Goal: Task Accomplishment & Management: Use online tool/utility

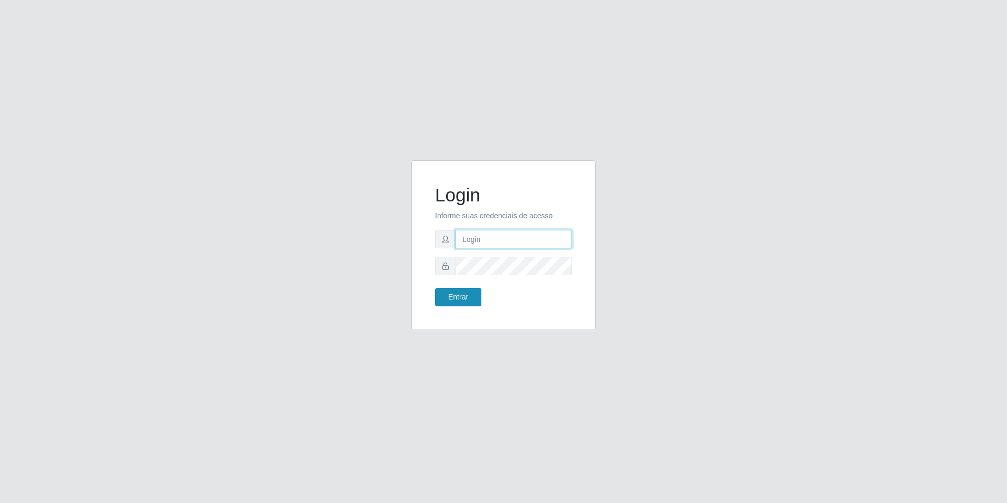
type input "[EMAIL_ADDRESS][DOMAIN_NAME]"
click at [450, 293] on button "Entrar" at bounding box center [458, 297] width 46 height 18
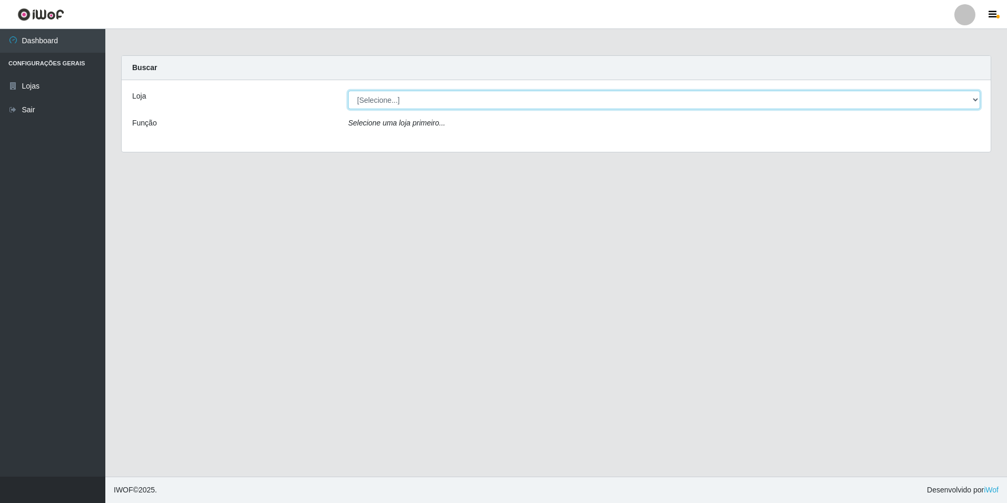
click at [520, 99] on select "[Selecione...] Extrabom - Loja 57 Anchieta" at bounding box center [664, 100] width 632 height 18
select select "470"
click at [348, 91] on select "[Selecione...] Extrabom - Loja 57 Anchieta" at bounding box center [664, 100] width 632 height 18
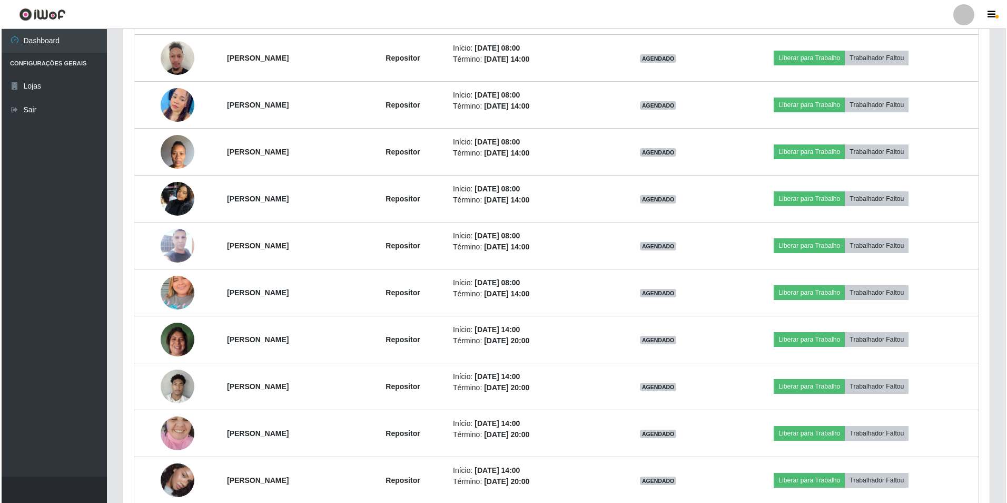
scroll to position [263, 0]
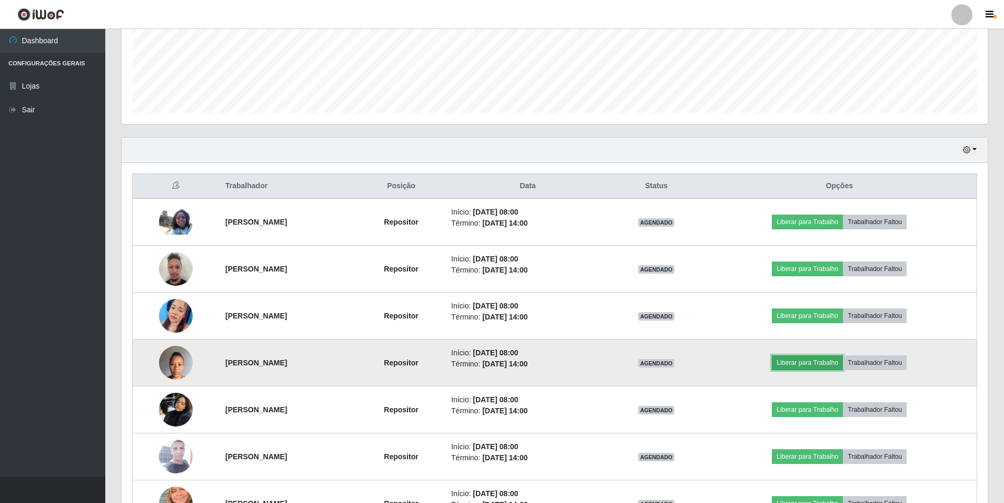
click at [827, 358] on button "Liberar para Trabalho" at bounding box center [807, 362] width 71 height 15
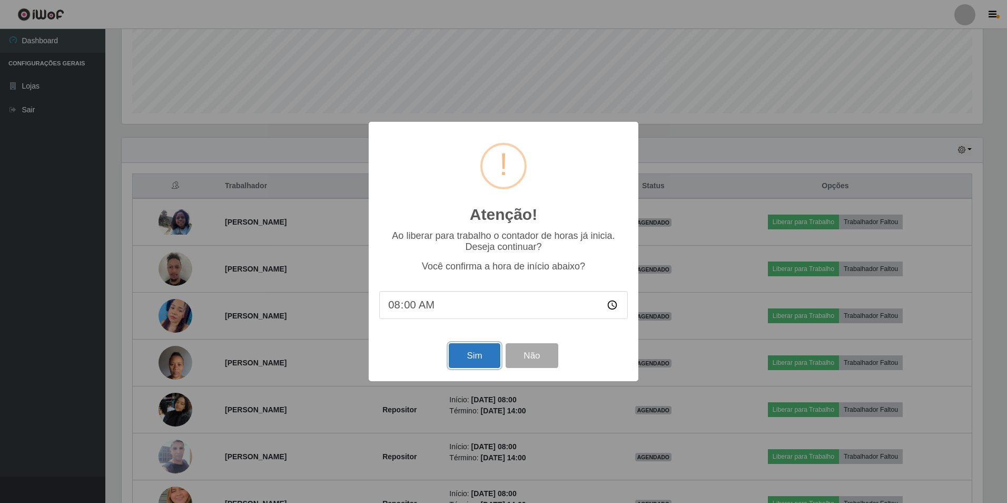
click at [481, 357] on button "Sim" at bounding box center [474, 355] width 51 height 25
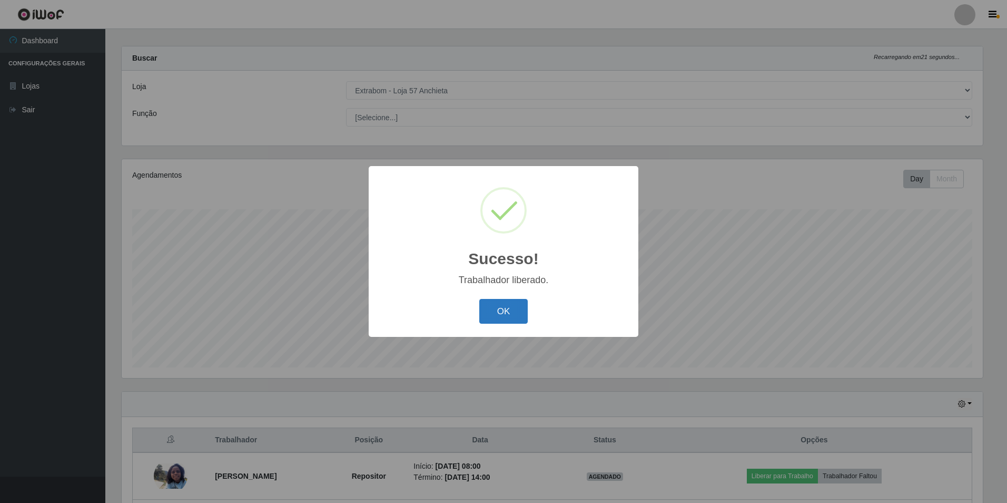
click at [501, 315] on button "OK" at bounding box center [503, 311] width 49 height 25
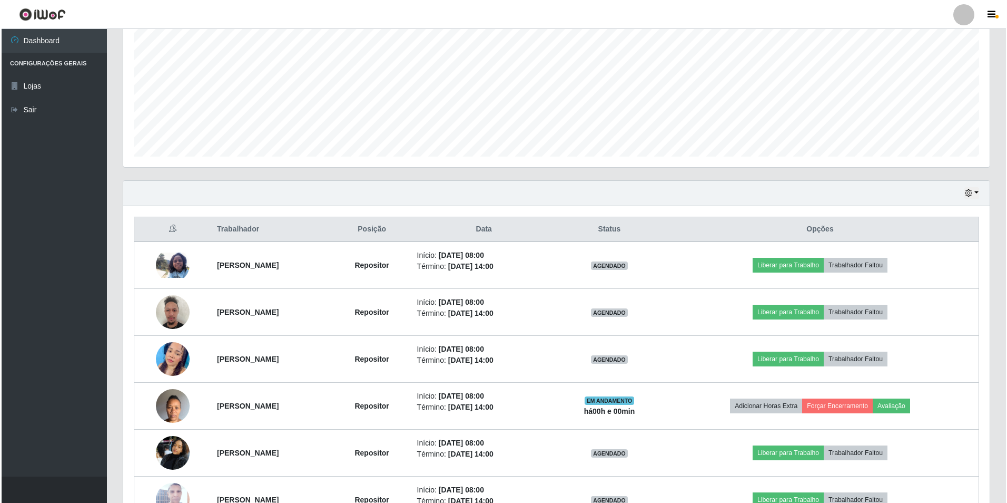
scroll to position [273, 0]
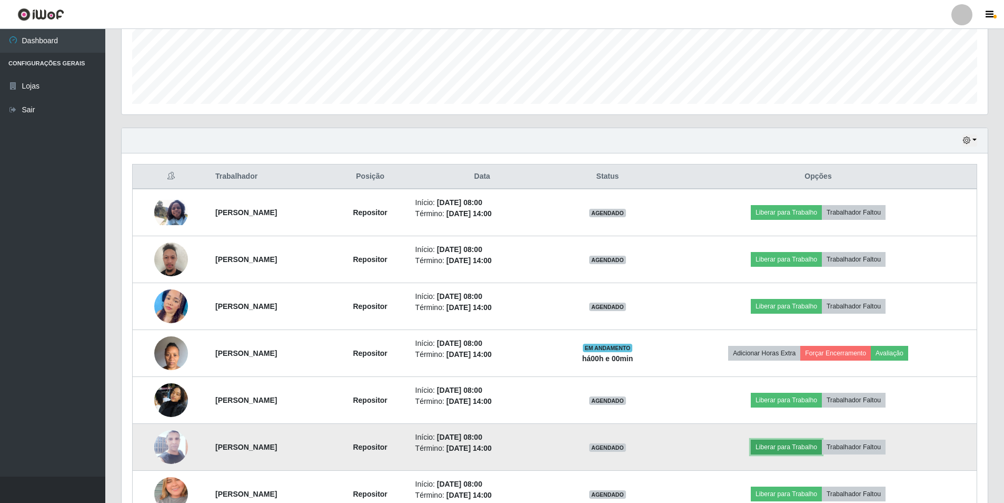
click at [791, 447] on button "Liberar para Trabalho" at bounding box center [786, 446] width 71 height 15
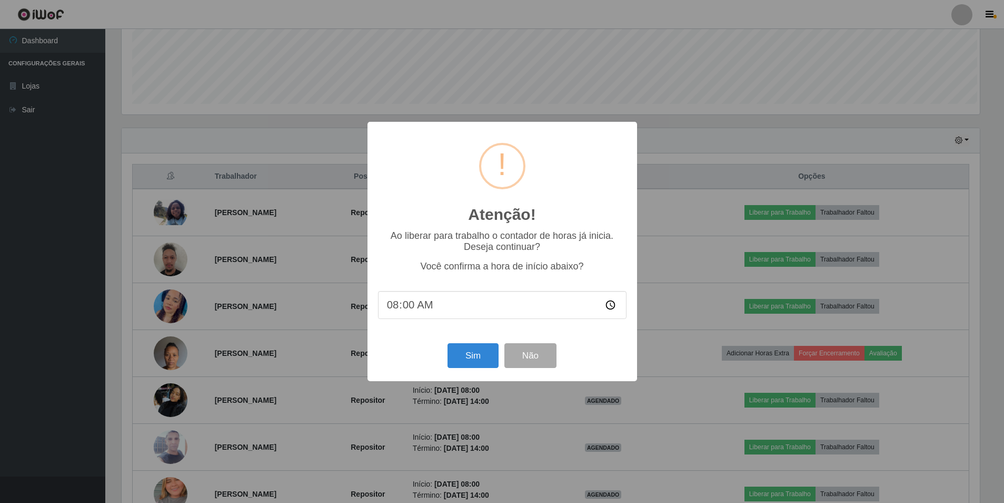
scroll to position [219, 861]
click at [484, 352] on button "Sim" at bounding box center [474, 355] width 51 height 25
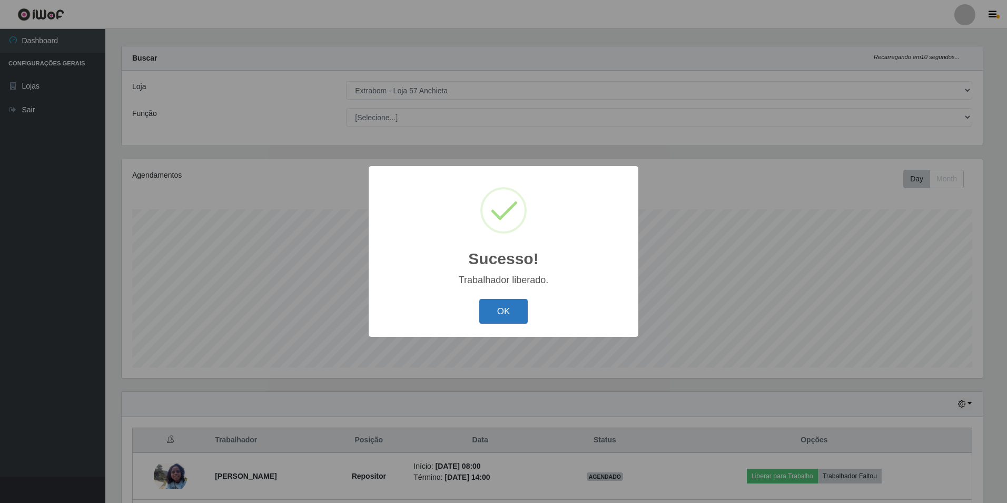
click at [509, 316] on button "OK" at bounding box center [503, 311] width 49 height 25
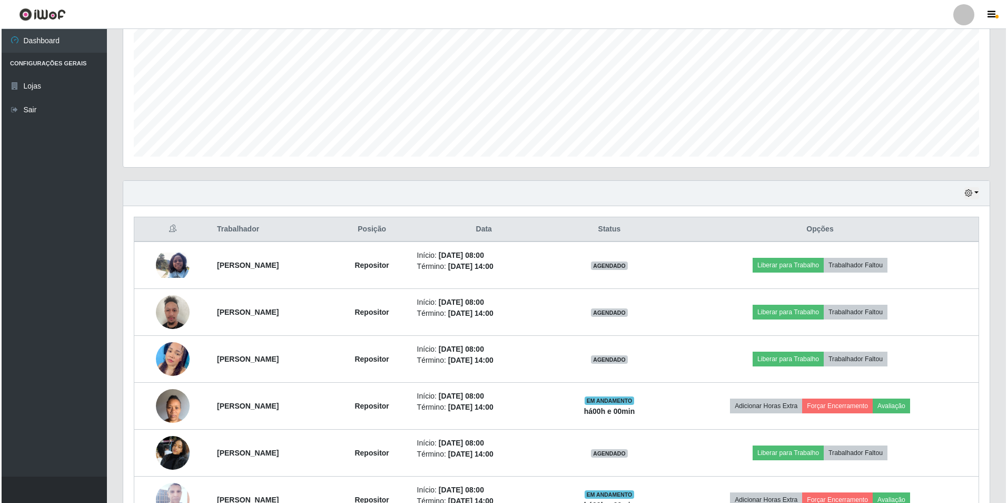
scroll to position [326, 0]
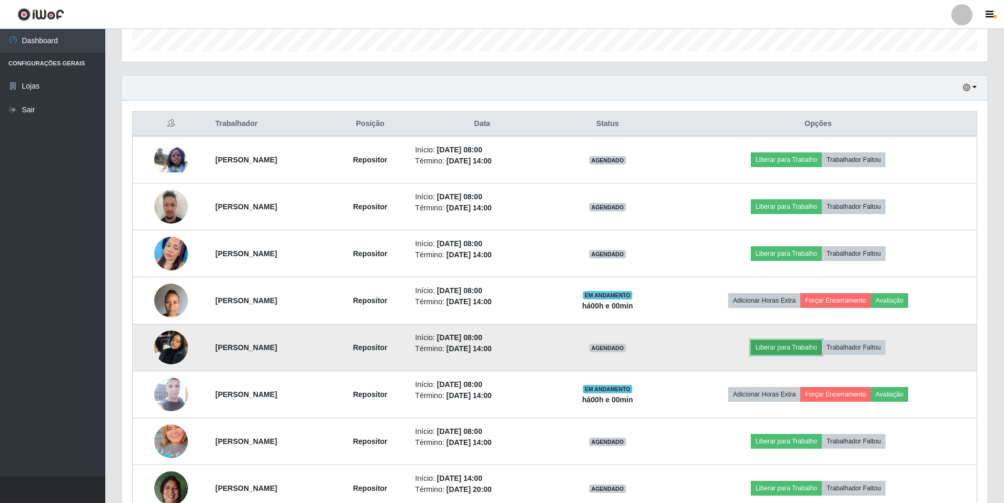
click at [792, 344] on button "Liberar para Trabalho" at bounding box center [786, 347] width 71 height 15
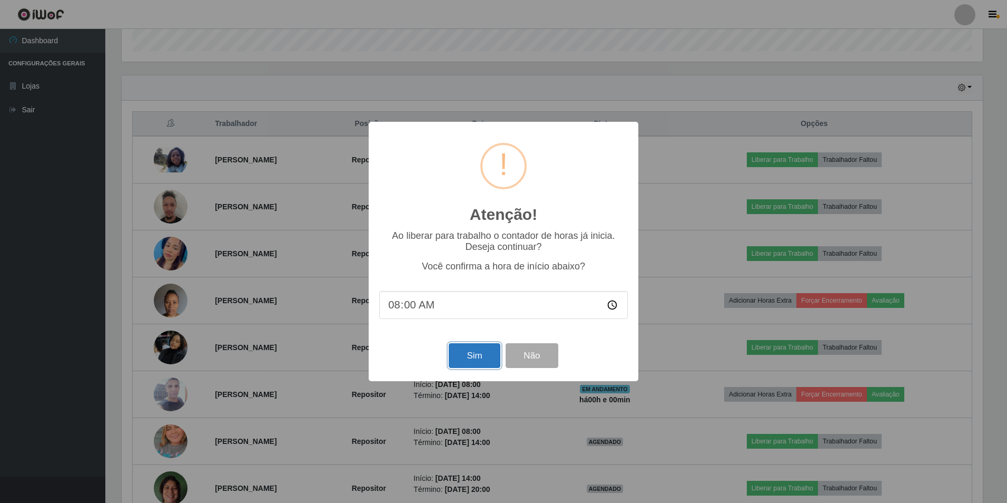
click at [459, 350] on button "Sim" at bounding box center [474, 355] width 51 height 25
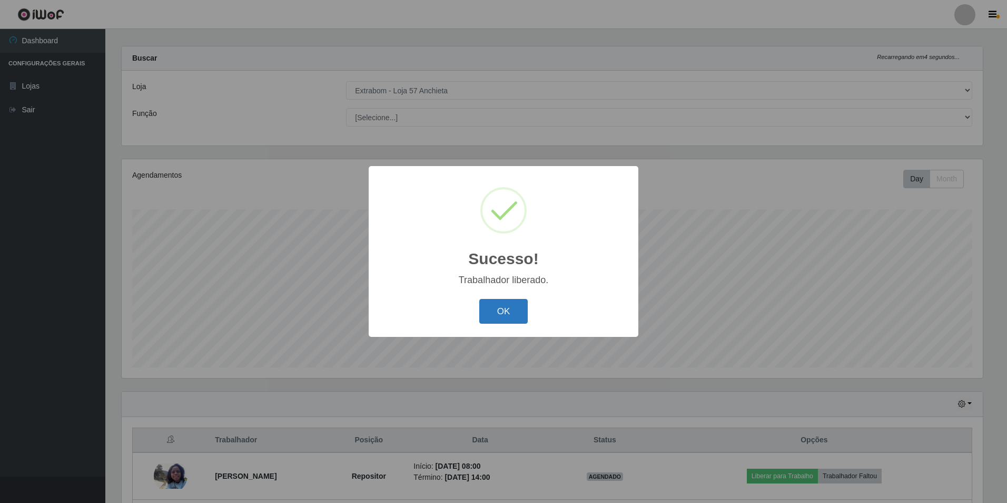
click at [502, 312] on button "OK" at bounding box center [503, 311] width 49 height 25
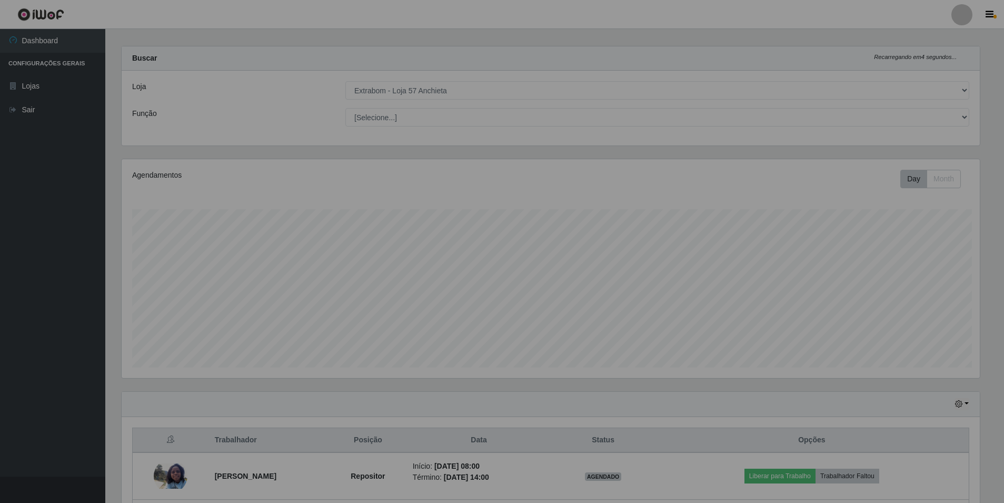
scroll to position [0, 0]
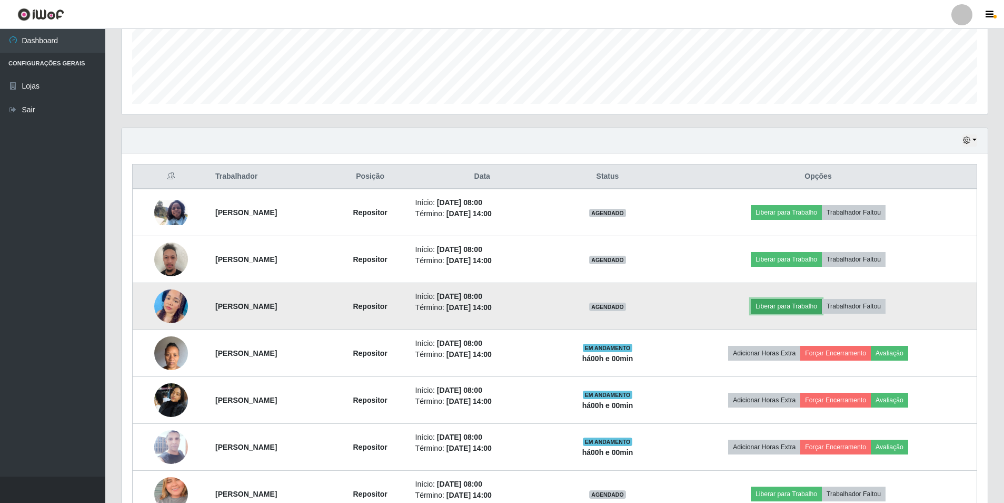
click at [796, 304] on button "Liberar para Trabalho" at bounding box center [786, 306] width 71 height 15
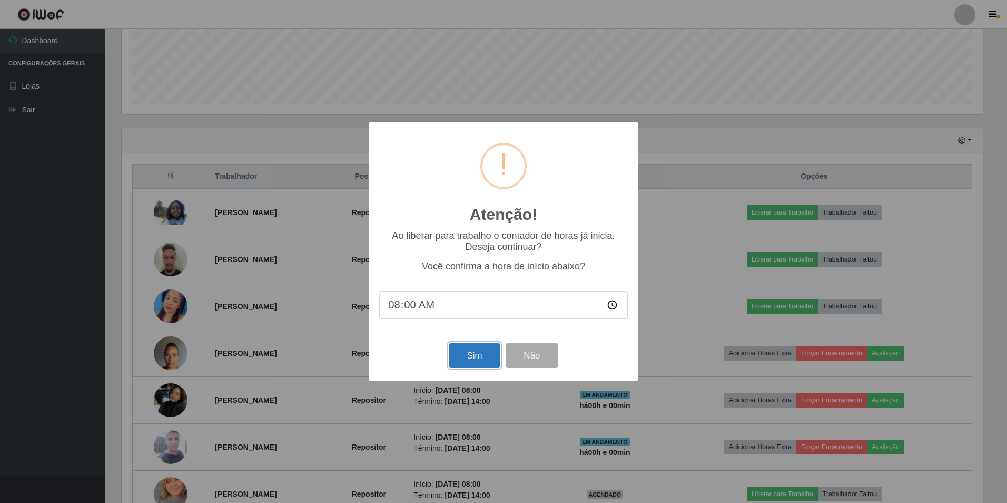
click at [479, 361] on button "Sim" at bounding box center [474, 355] width 51 height 25
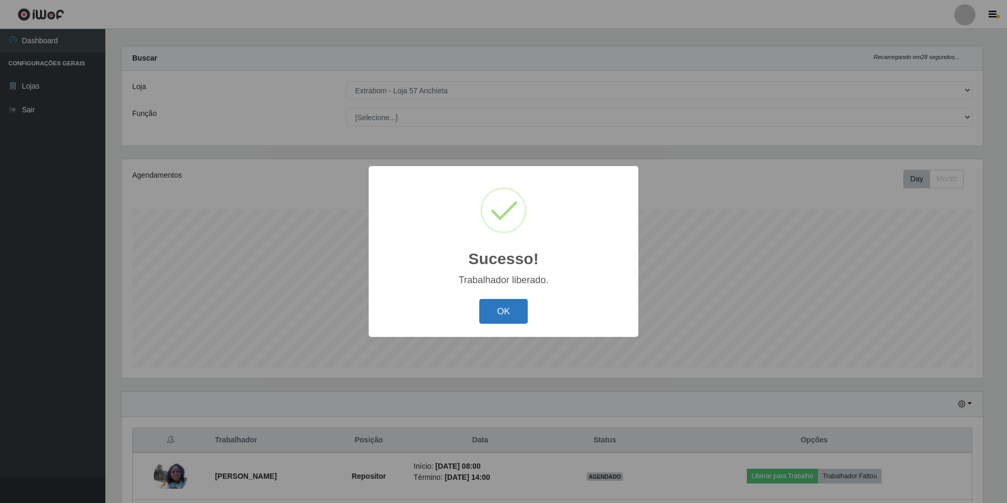
click at [495, 304] on button "OK" at bounding box center [503, 311] width 49 height 25
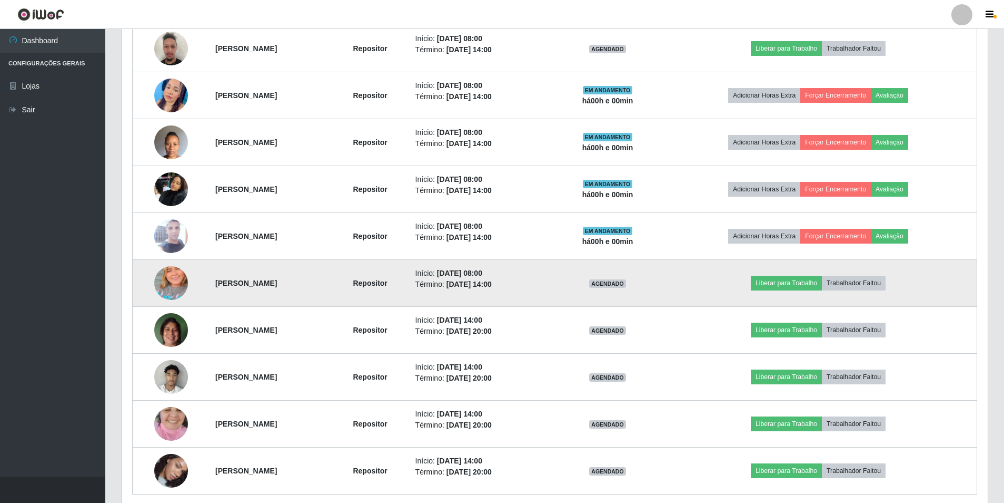
click at [169, 278] on img at bounding box center [171, 283] width 34 height 60
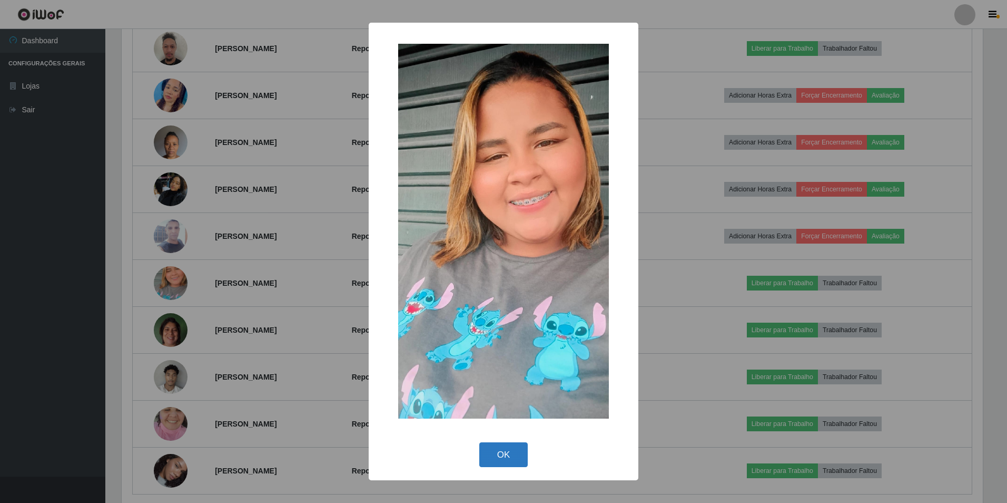
click at [486, 456] on button "OK" at bounding box center [503, 454] width 49 height 25
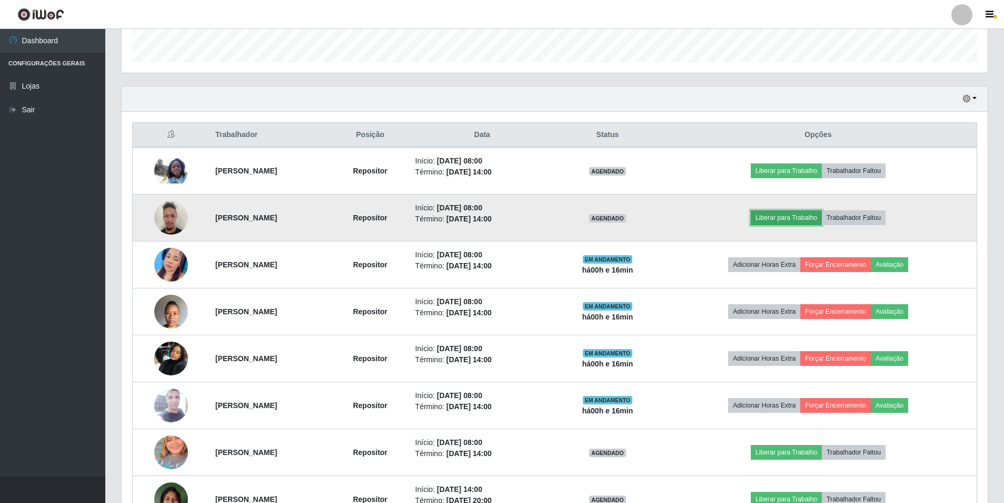
click at [784, 215] on button "Liberar para Trabalho" at bounding box center [786, 217] width 71 height 15
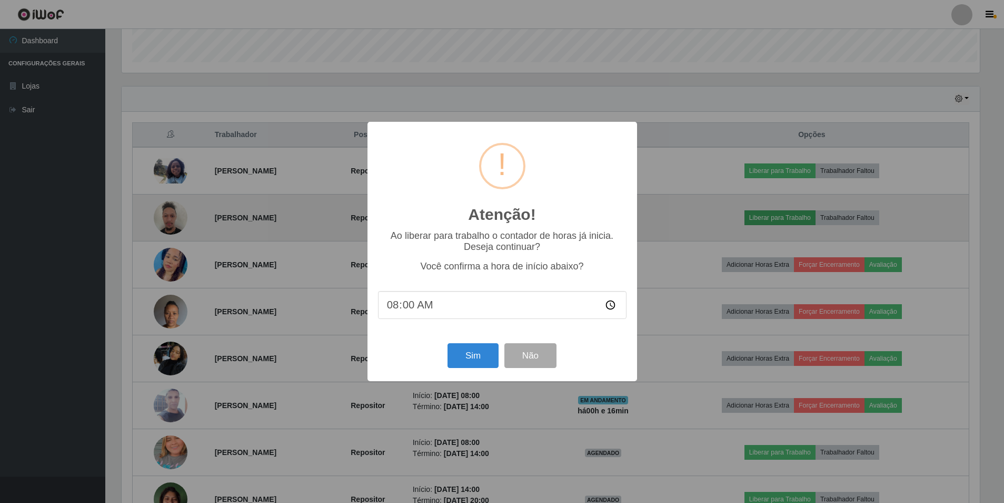
scroll to position [219, 861]
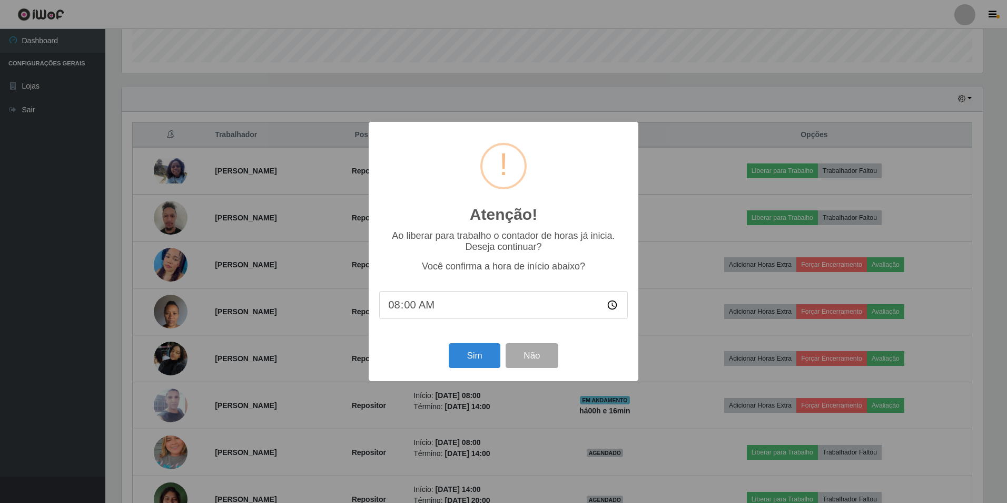
click at [413, 307] on input "08:00" at bounding box center [503, 305] width 249 height 28
type input "08:16"
click at [477, 354] on button "Sim" at bounding box center [474, 355] width 51 height 25
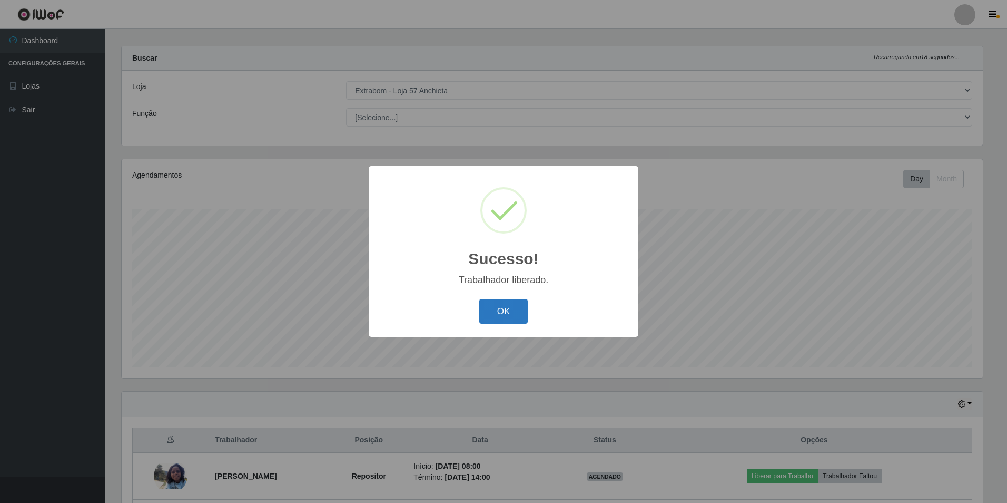
click at [505, 312] on button "OK" at bounding box center [503, 311] width 49 height 25
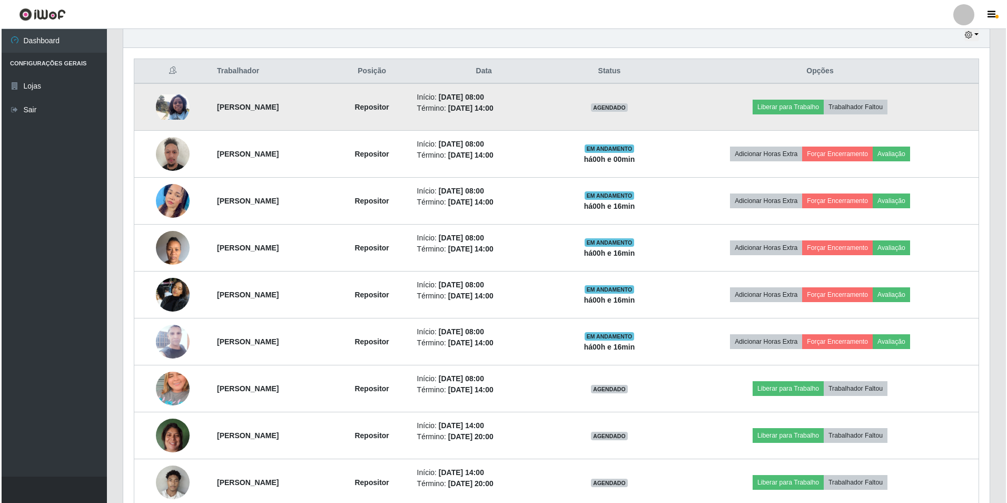
scroll to position [431, 0]
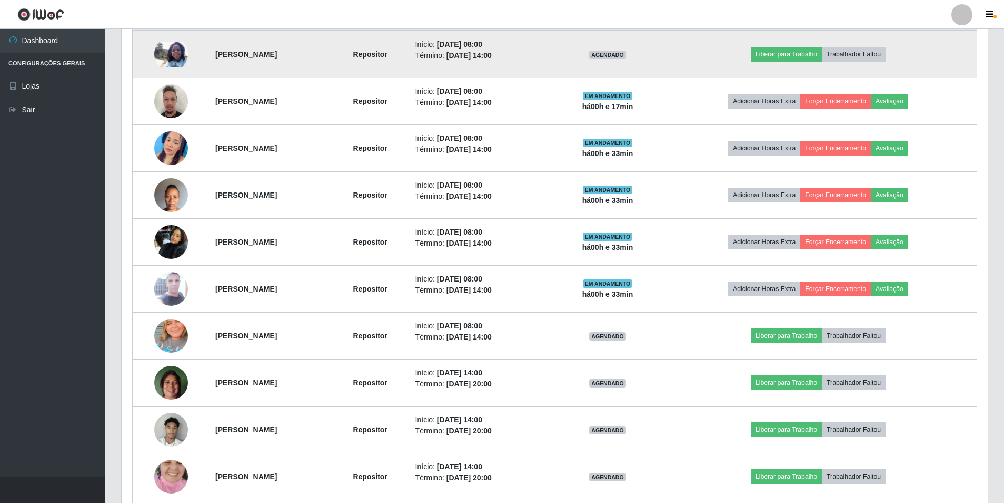
click at [534, 264] on td "Início: [DATE] 08:00 Término: [DATE] 14:00" at bounding box center [482, 242] width 146 height 47
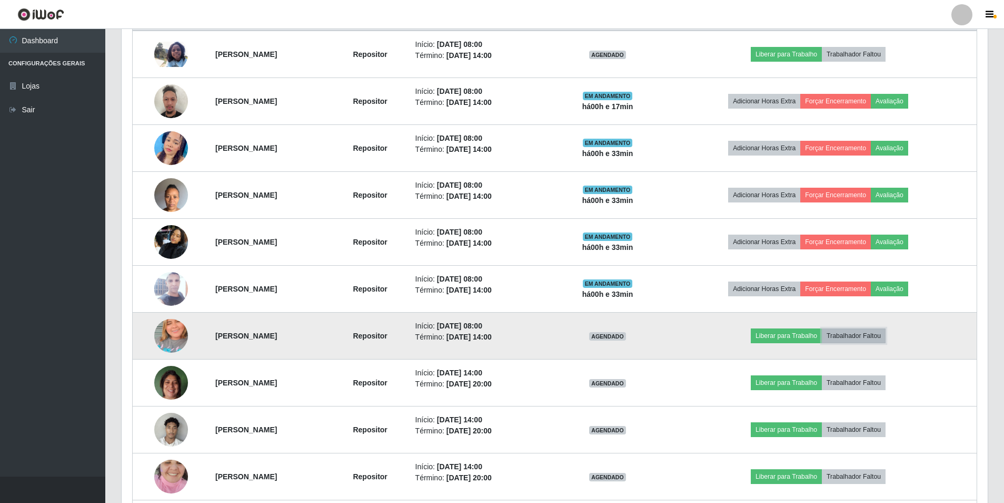
click at [869, 337] on button "Trabalhador Faltou" at bounding box center [854, 335] width 64 height 15
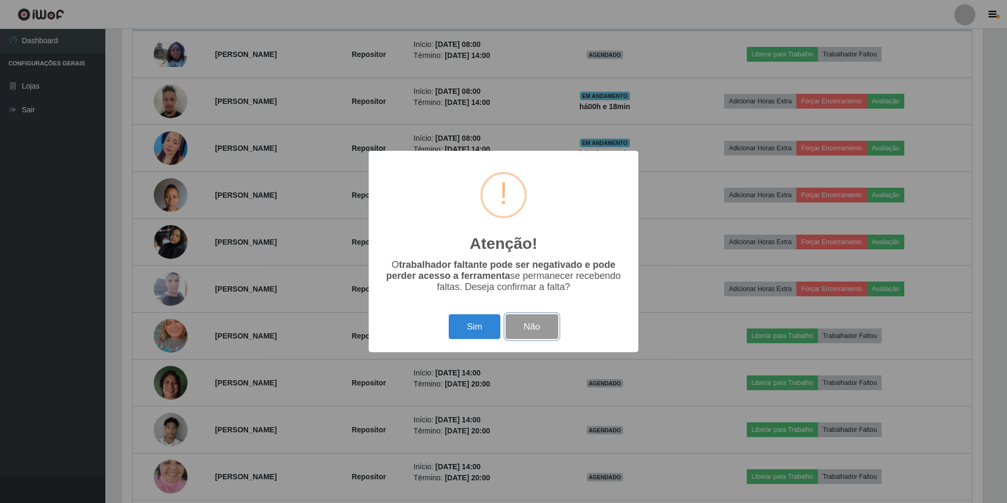
click at [554, 331] on button "Não" at bounding box center [532, 326] width 52 height 25
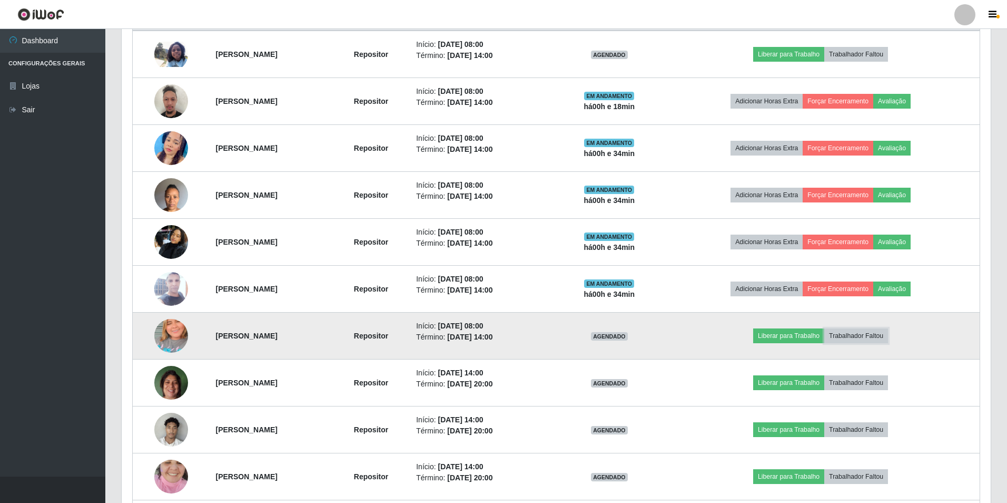
scroll to position [219, 866]
click at [864, 339] on button "Trabalhador Faltou" at bounding box center [854, 335] width 64 height 15
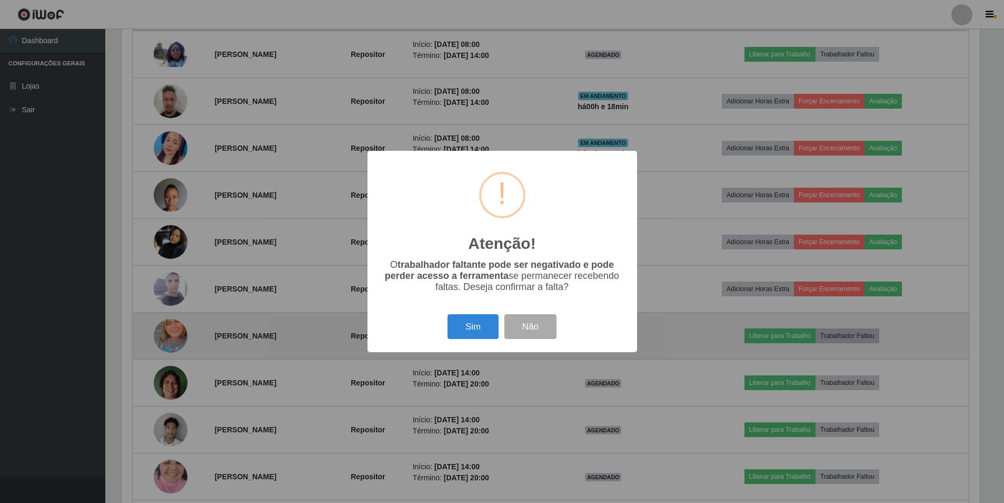
scroll to position [219, 861]
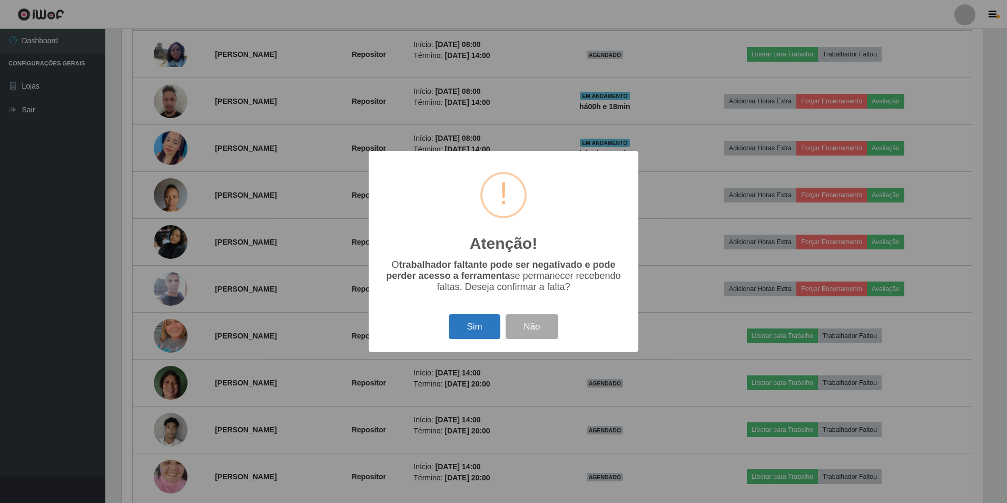
click at [482, 329] on button "Sim" at bounding box center [474, 326] width 51 height 25
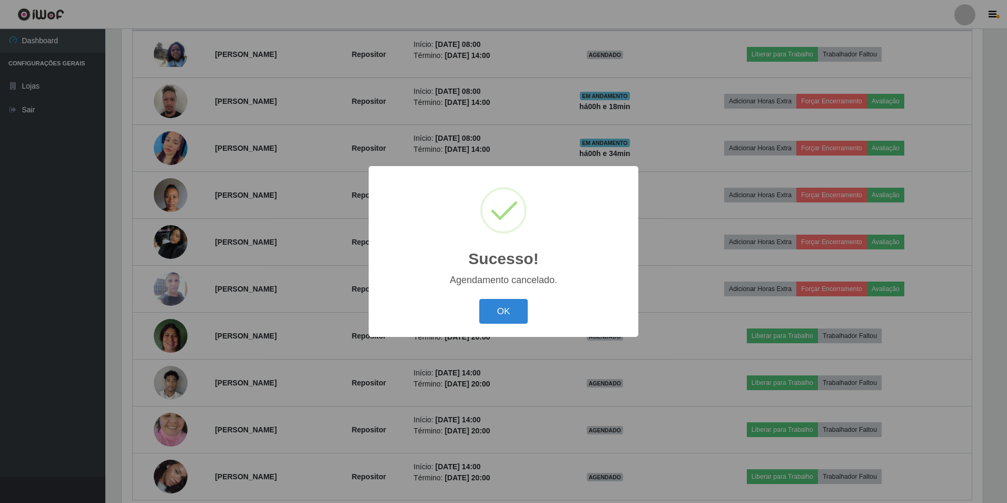
click at [506, 294] on div "Sucesso! × Agendamento cancelado. OK Cancel" at bounding box center [504, 251] width 270 height 171
click at [508, 305] on button "OK" at bounding box center [503, 311] width 49 height 25
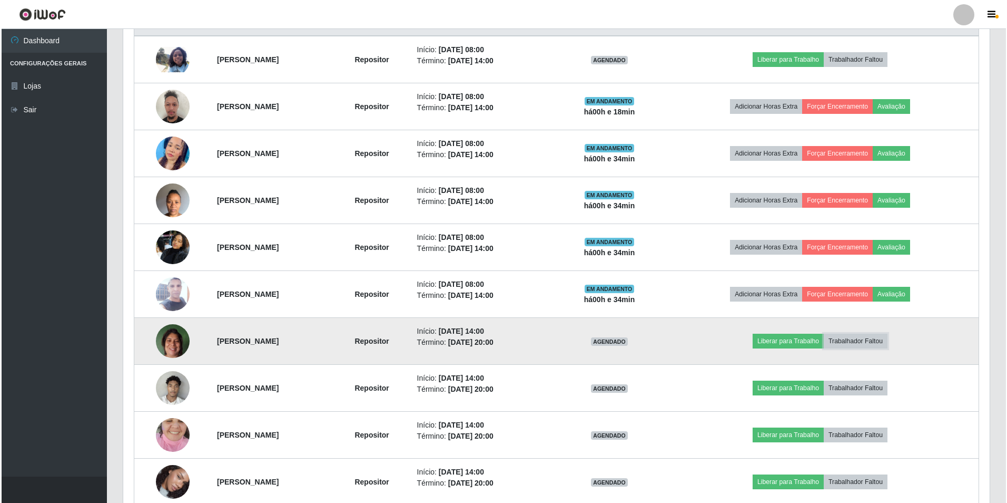
scroll to position [373, 0]
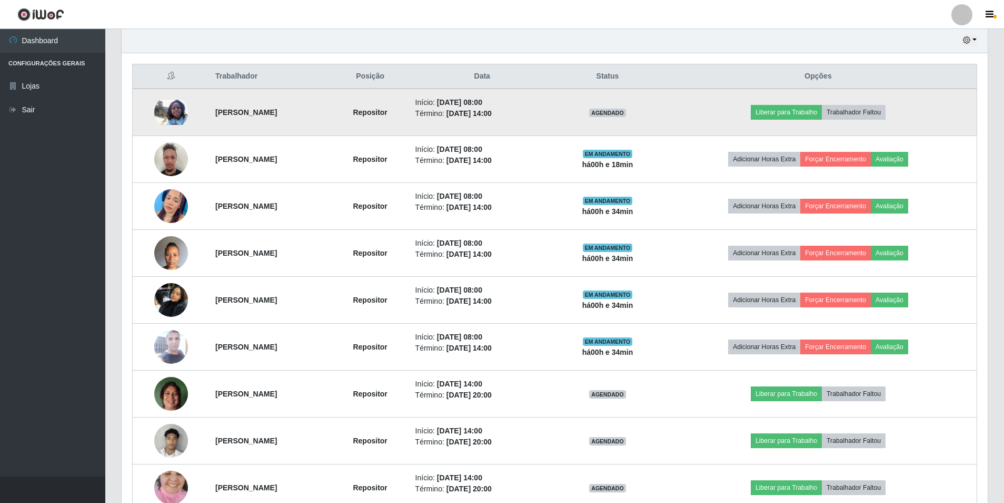
click at [176, 110] on img at bounding box center [171, 112] width 34 height 25
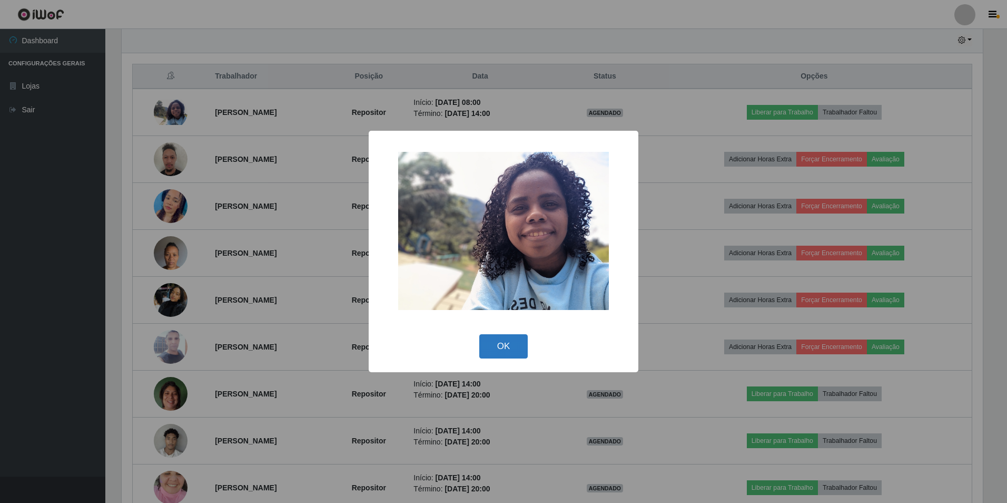
click at [517, 349] on button "OK" at bounding box center [503, 346] width 49 height 25
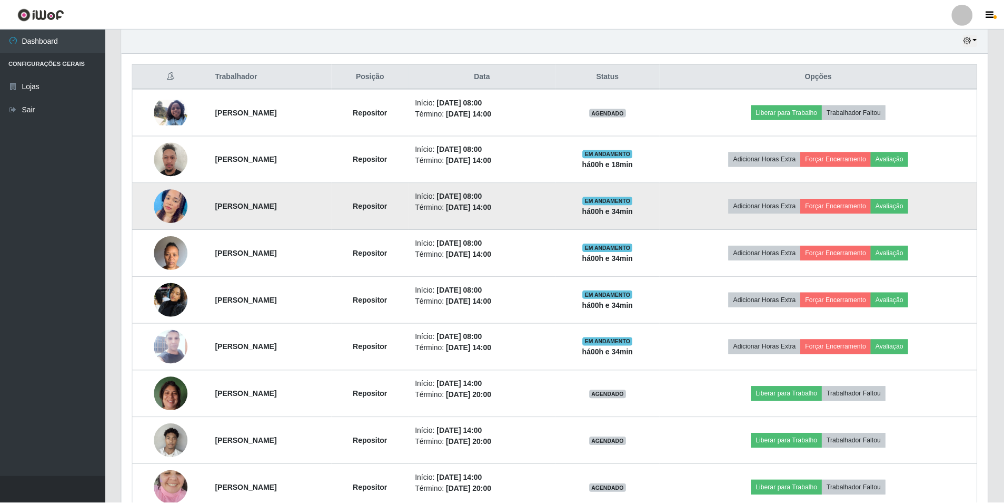
scroll to position [219, 866]
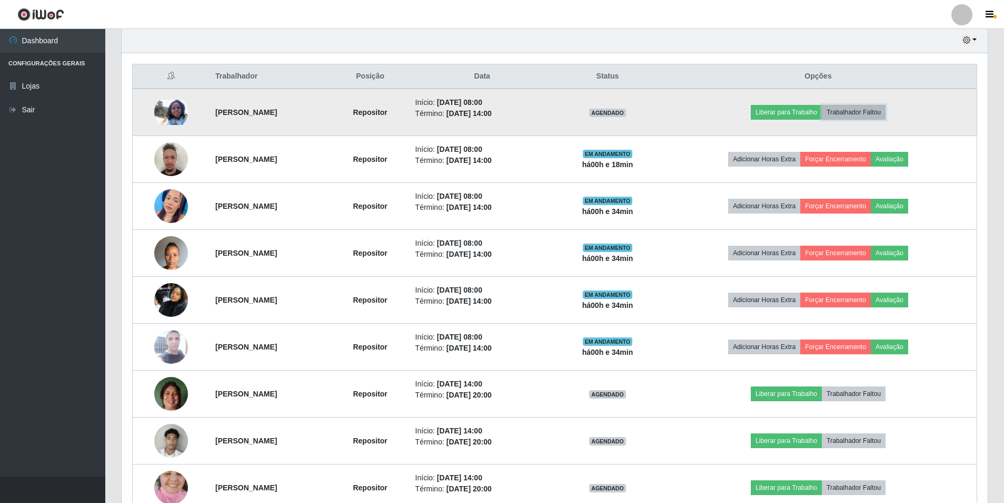
click at [884, 111] on button "Trabalhador Faltou" at bounding box center [854, 112] width 64 height 15
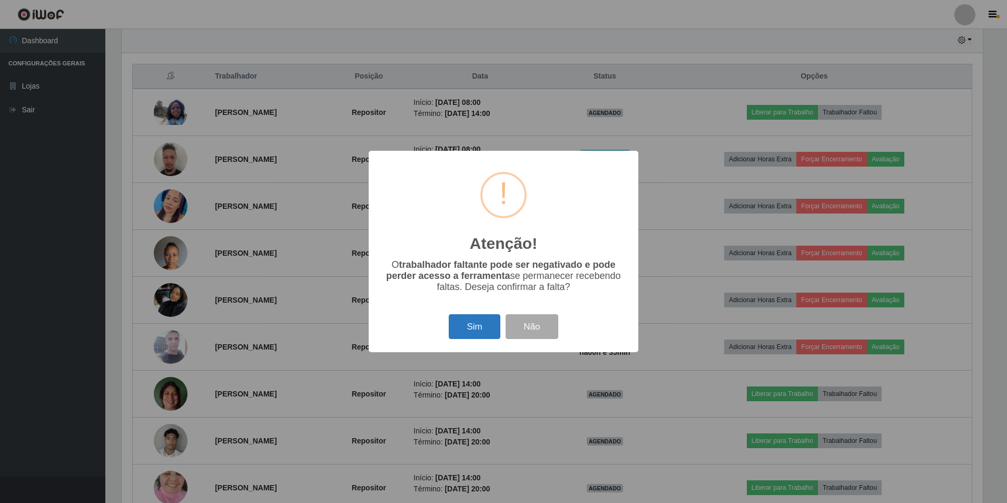
click at [467, 324] on button "Sim" at bounding box center [474, 326] width 51 height 25
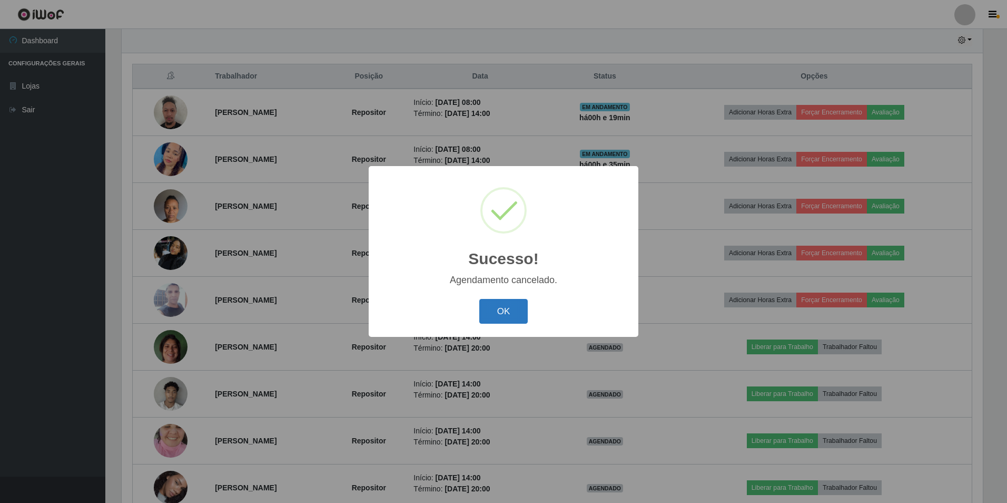
click at [500, 316] on button "OK" at bounding box center [503, 311] width 49 height 25
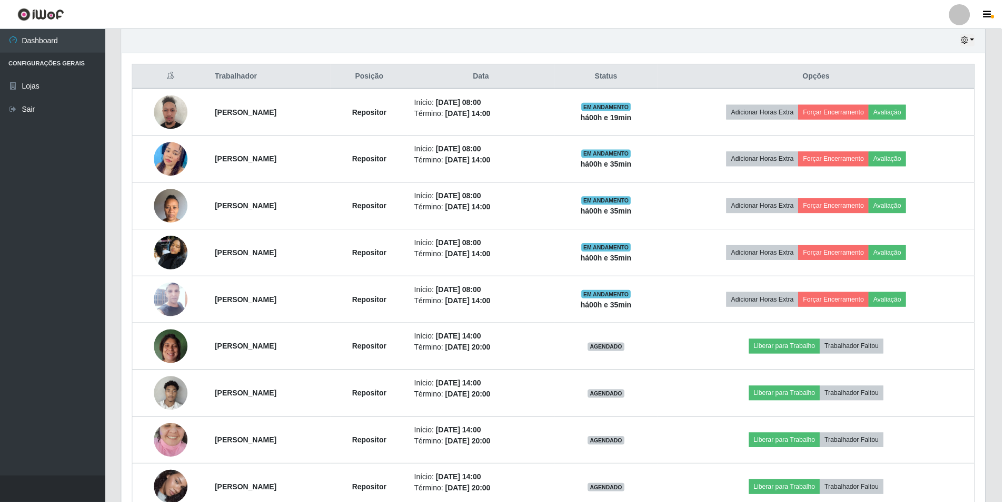
scroll to position [219, 866]
